Goal: Task Accomplishment & Management: Use online tool/utility

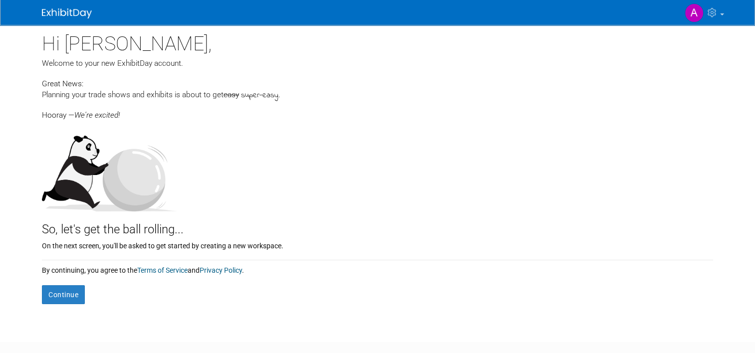
click at [262, 242] on div "On the next screen, you'll be asked to get started by creating a new workspace." at bounding box center [377, 245] width 671 height 12
click at [57, 294] on button "Continue" at bounding box center [63, 294] width 43 height 19
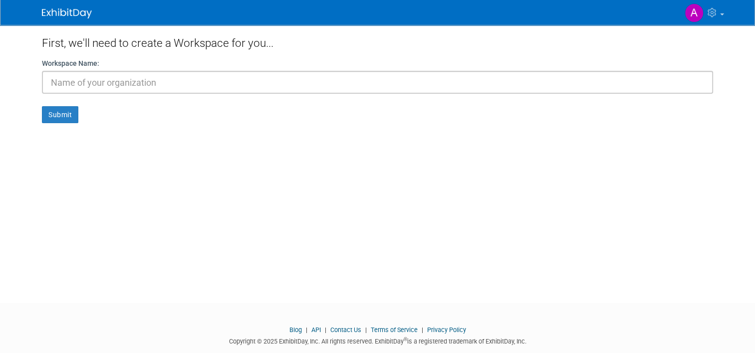
click at [113, 78] on input "text" at bounding box center [377, 82] width 671 height 23
type input "Alpaca Evolution"
click at [42, 118] on button "Submit" at bounding box center [60, 114] width 36 height 17
